Goal: Task Accomplishment & Management: Use online tool/utility

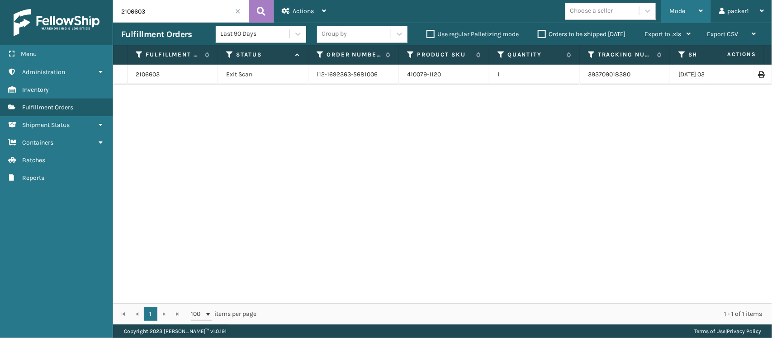
click at [679, 14] on div "Mode" at bounding box center [685, 11] width 33 height 23
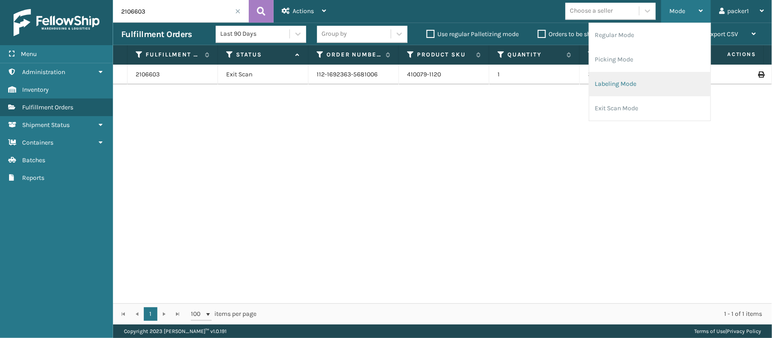
click at [618, 85] on li "Labeling Mode" at bounding box center [649, 84] width 121 height 24
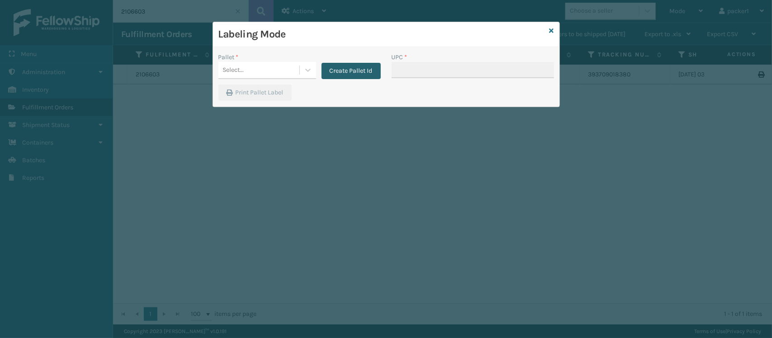
click at [335, 66] on button "Create Pallet Id" at bounding box center [351, 71] width 59 height 16
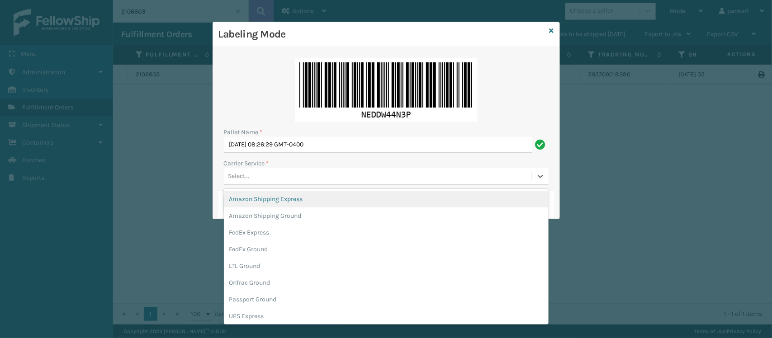
click at [245, 175] on div "Select..." at bounding box center [238, 176] width 21 height 9
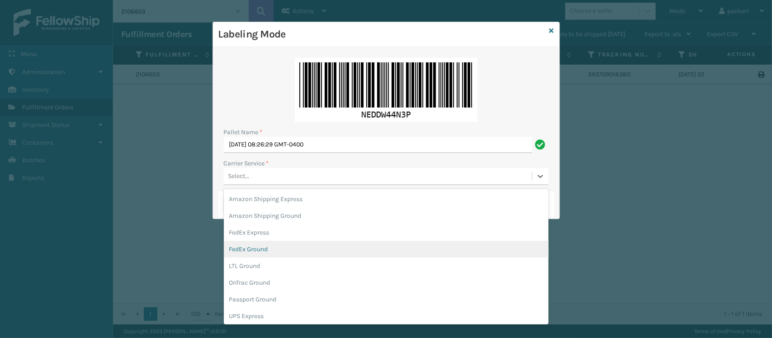
click at [256, 249] on div "FedEx Ground" at bounding box center [386, 249] width 325 height 17
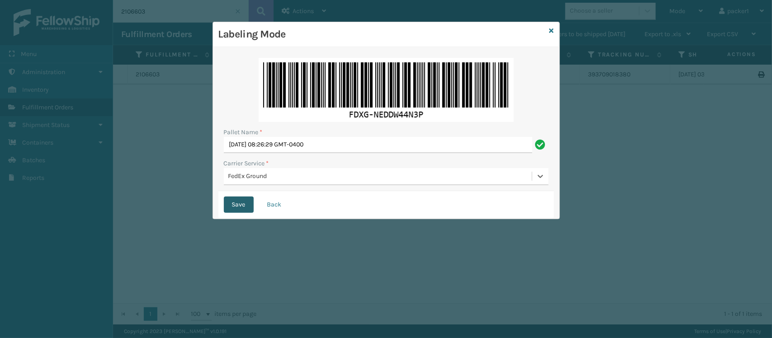
click at [237, 206] on button "Save" at bounding box center [239, 205] width 30 height 16
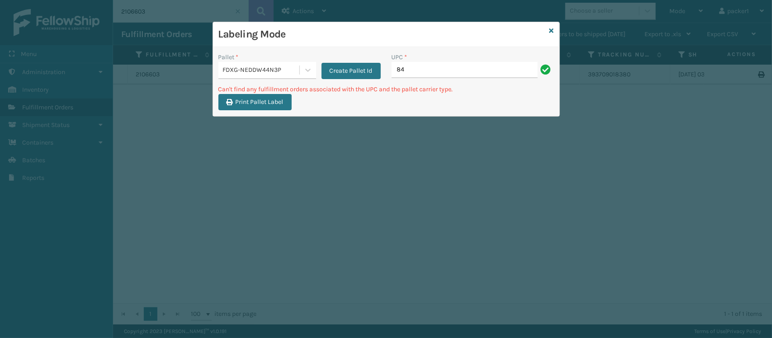
type input "8"
